Goal: Find specific page/section: Find specific page/section

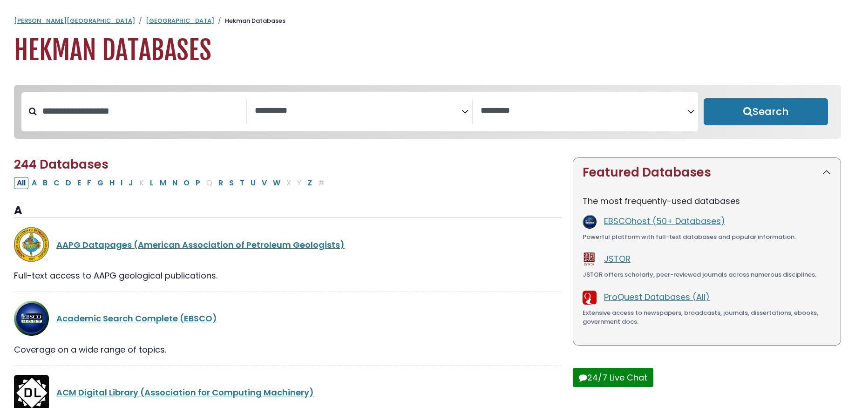
select select "Database Subject Filter"
select select "Database Vendors Filter"
click at [274, 186] on button "W" at bounding box center [276, 183] width 13 height 12
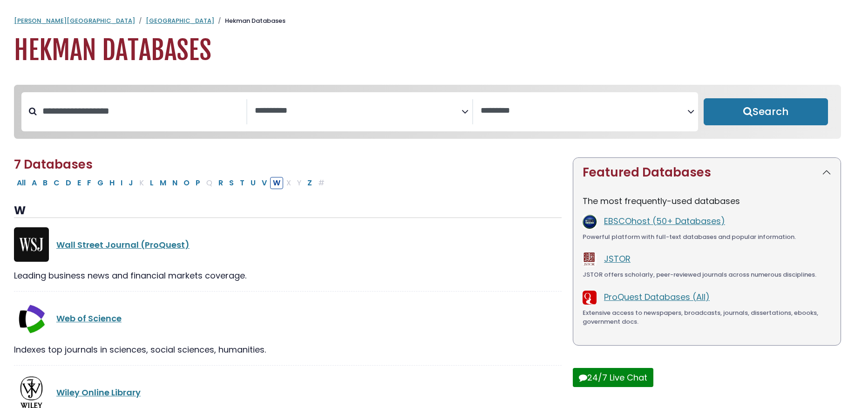
select select "Database Subject Filter"
select select "Database Vendors Filter"
click at [146, 20] on link "[GEOGRAPHIC_DATA]" at bounding box center [180, 20] width 68 height 9
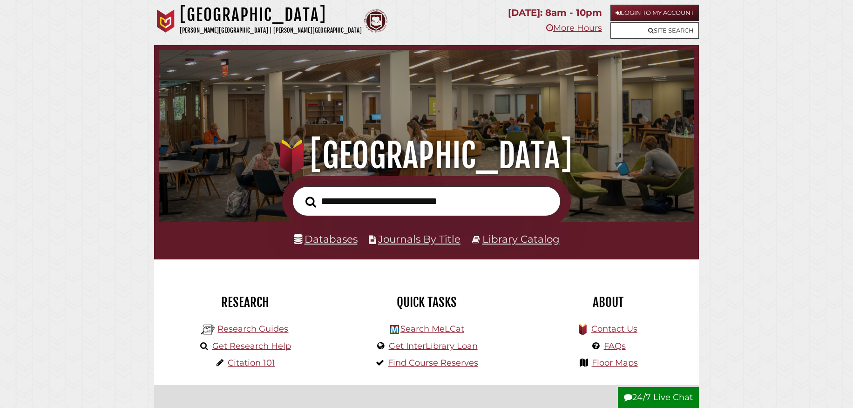
scroll to position [177, 531]
click at [367, 203] on input "text" at bounding box center [426, 201] width 268 height 30
click at [311, 202] on button "Search" at bounding box center [311, 202] width 20 height 17
type input "**********"
